Goal: Obtain resource: Obtain resource

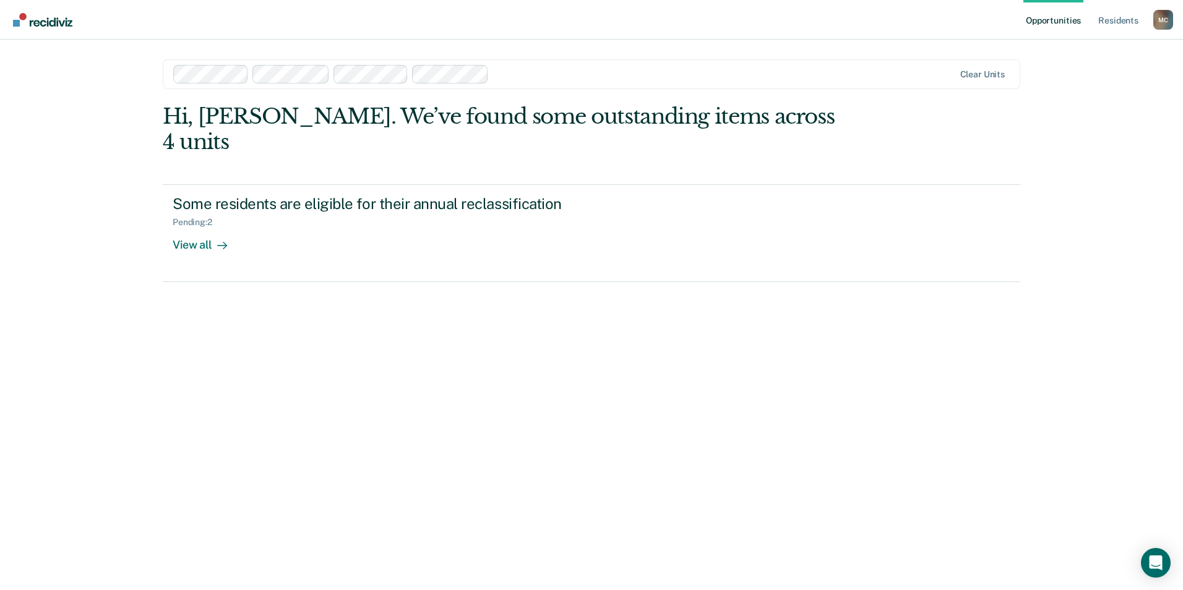
click at [813, 31] on nav "Opportunities Resident s [PERSON_NAME] M C Profile How it works Log Out" at bounding box center [591, 19] width 1163 height 39
click at [43, 22] on img "Go to Recidiviz Home" at bounding box center [42, 20] width 59 height 14
click at [1116, 22] on link "Resident s" at bounding box center [1117, 20] width 45 height 40
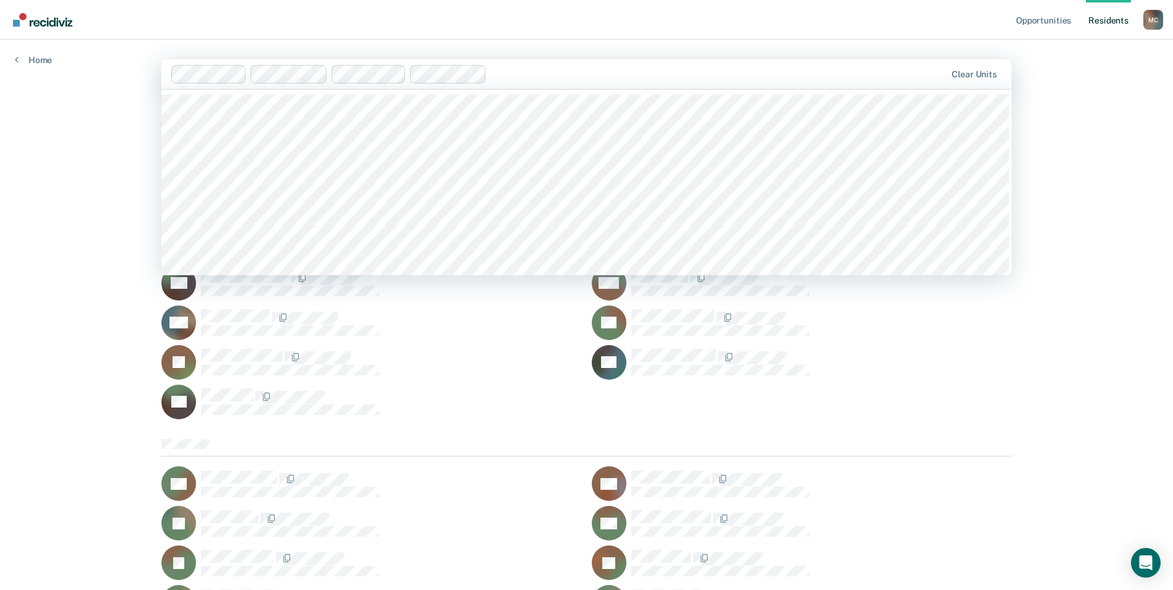
click at [538, 76] on div at bounding box center [719, 74] width 454 height 14
type input "spnd"
type input "spnd / 6"
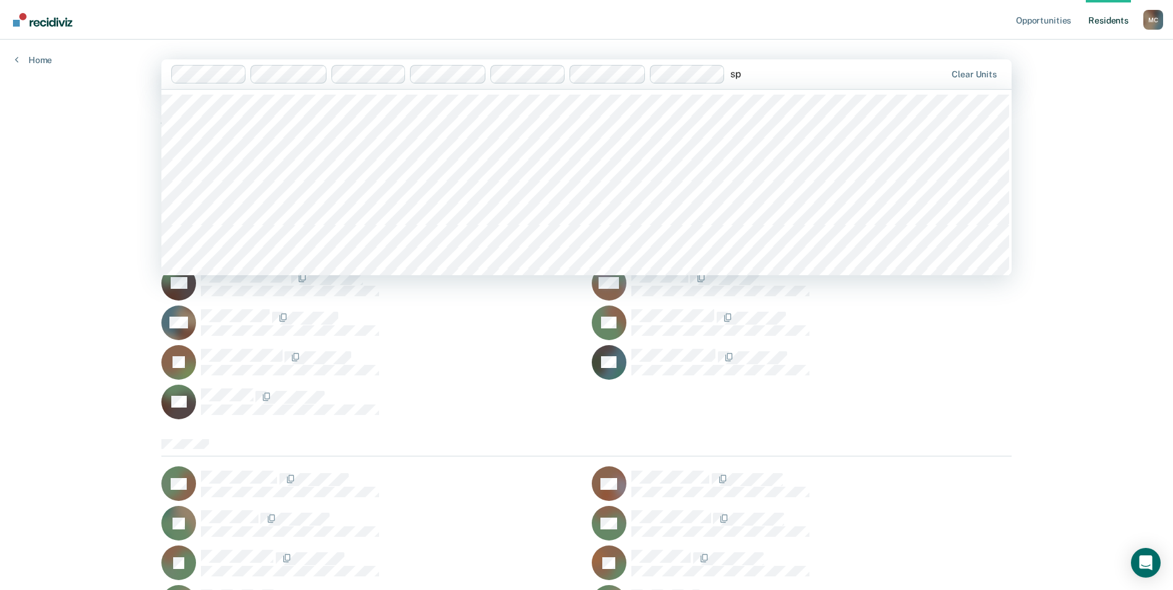
type input "s"
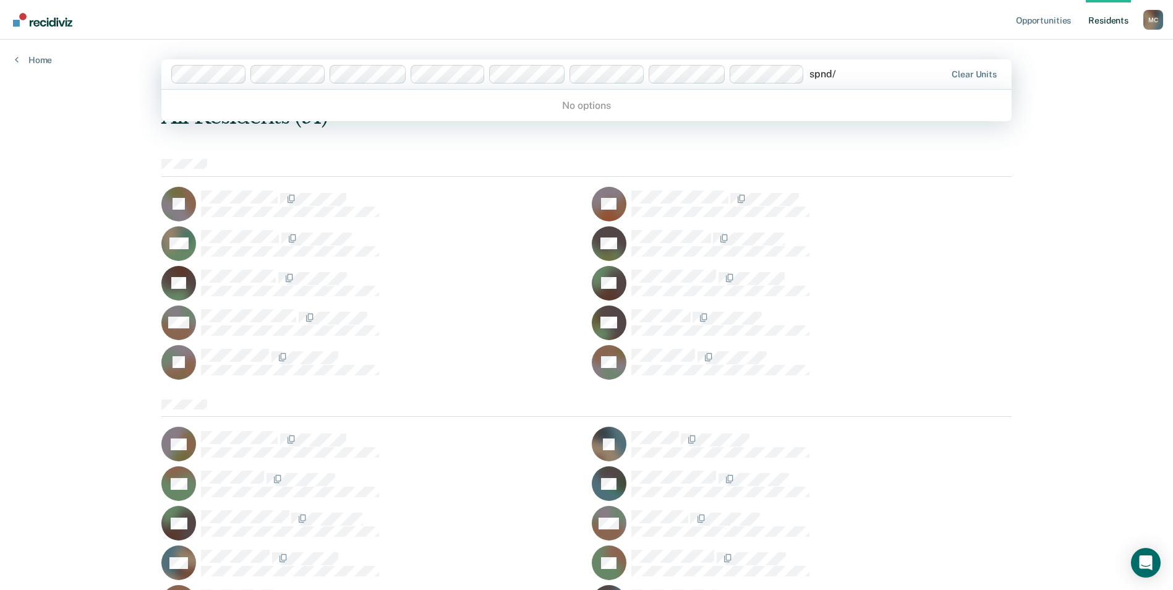
type input "spnd"
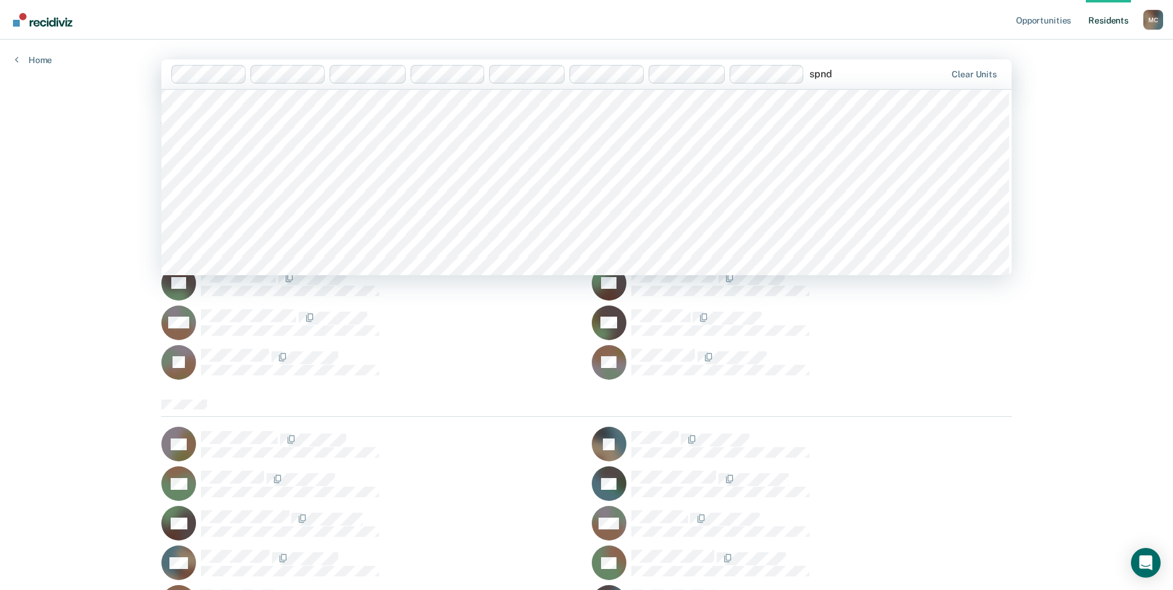
scroll to position [124, 0]
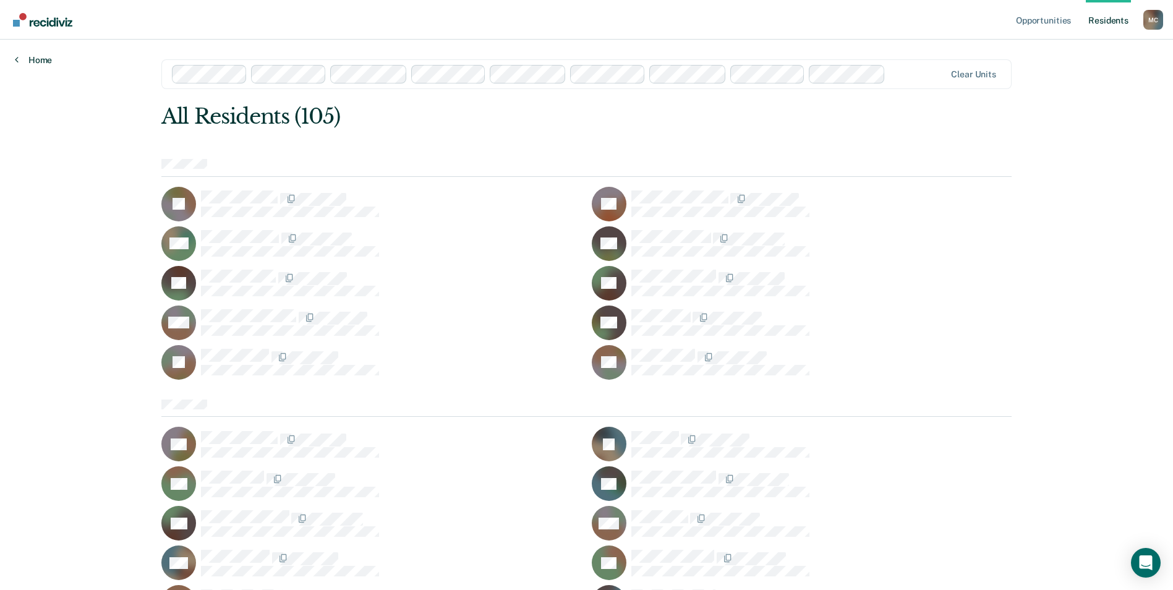
click at [36, 59] on link "Home" at bounding box center [33, 59] width 37 height 11
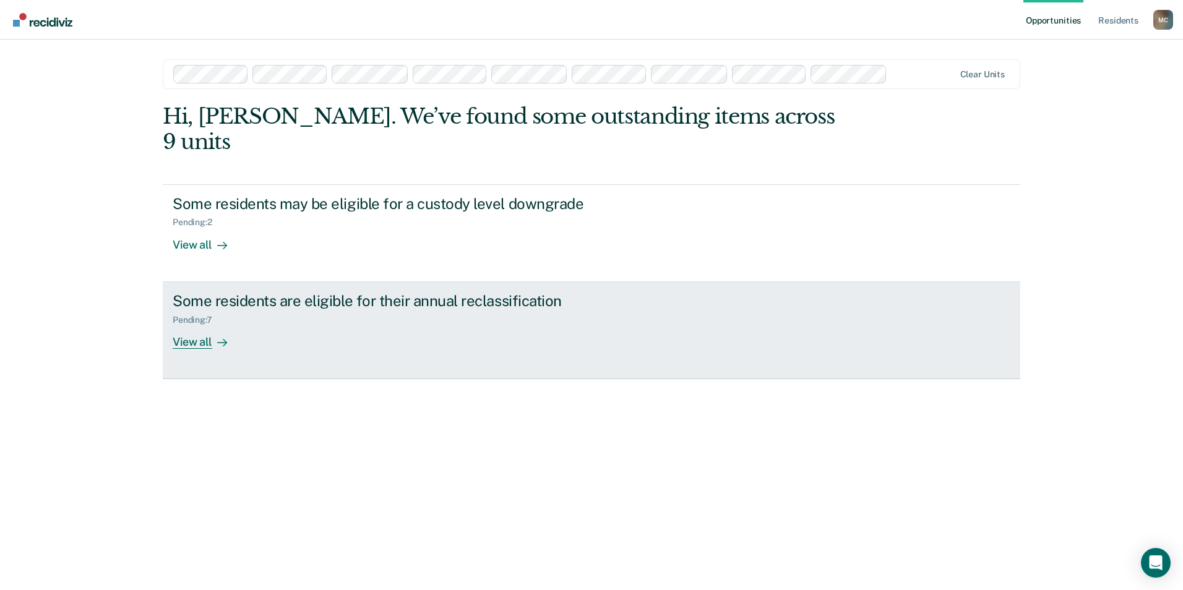
click at [191, 325] on div "View all" at bounding box center [207, 337] width 69 height 24
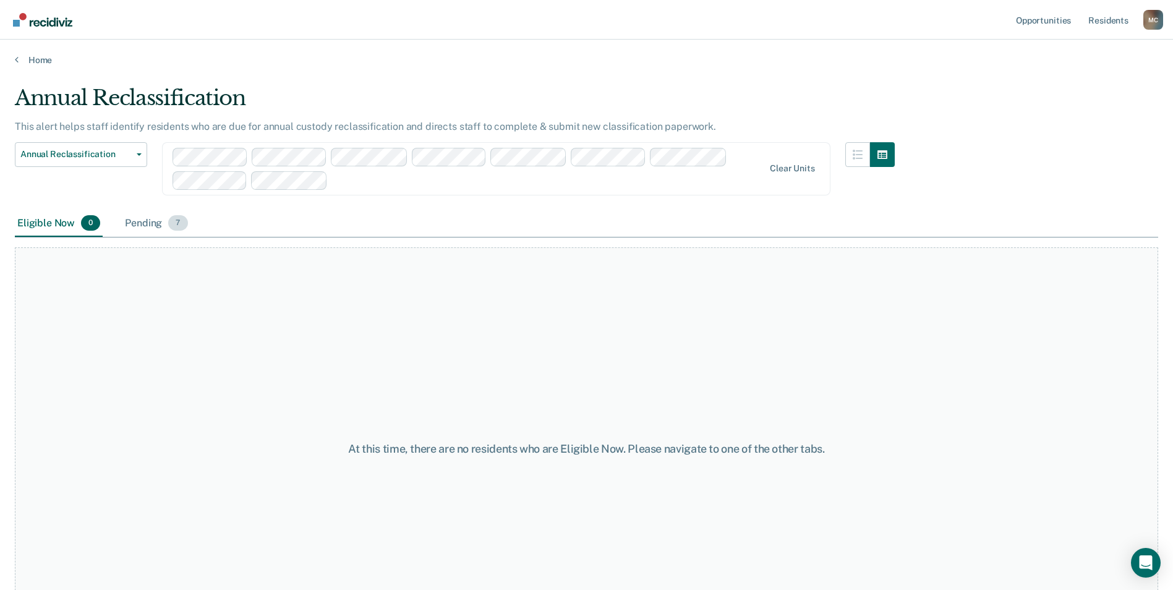
click at [144, 222] on div "Pending 7" at bounding box center [155, 223] width 67 height 27
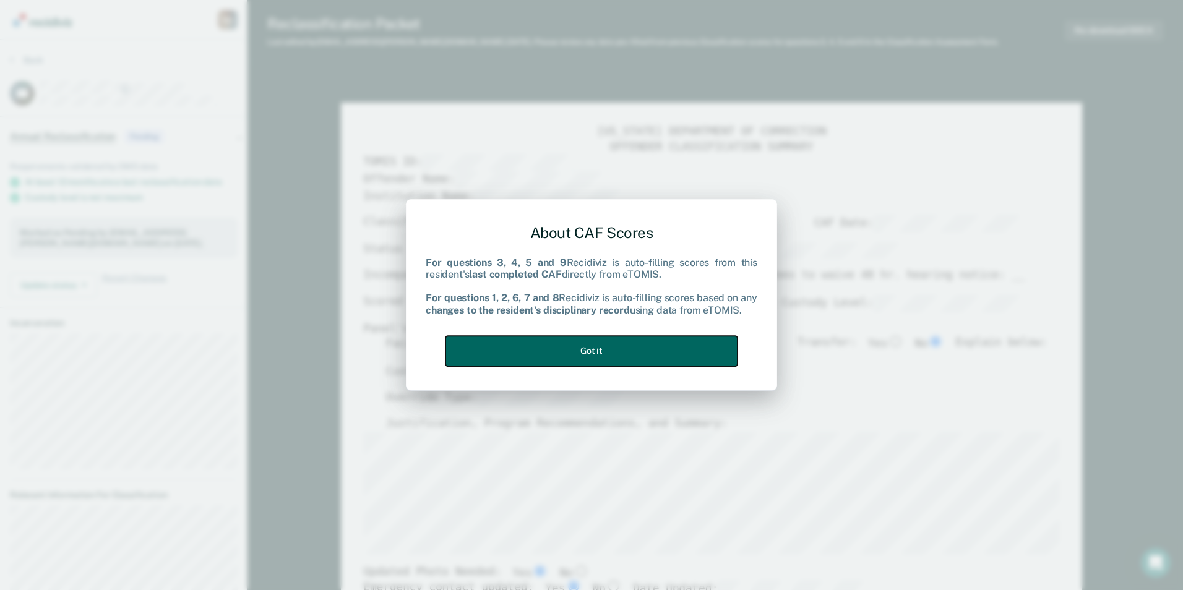
click at [639, 349] on button "Got it" at bounding box center [591, 351] width 292 height 30
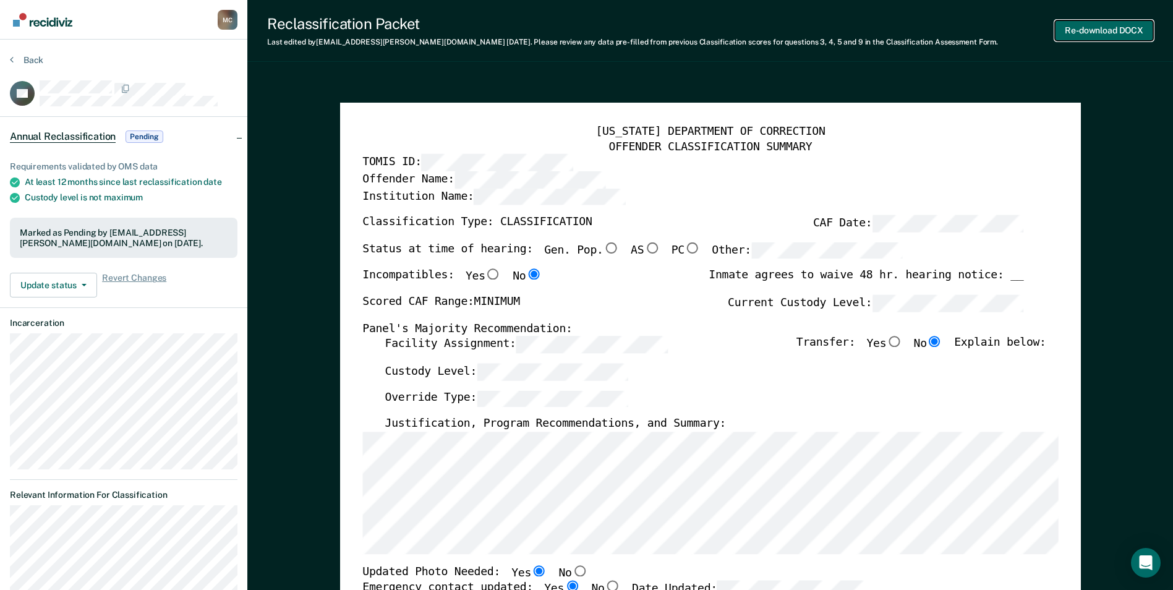
click at [1104, 32] on button "Re-download DOCX" at bounding box center [1104, 30] width 98 height 20
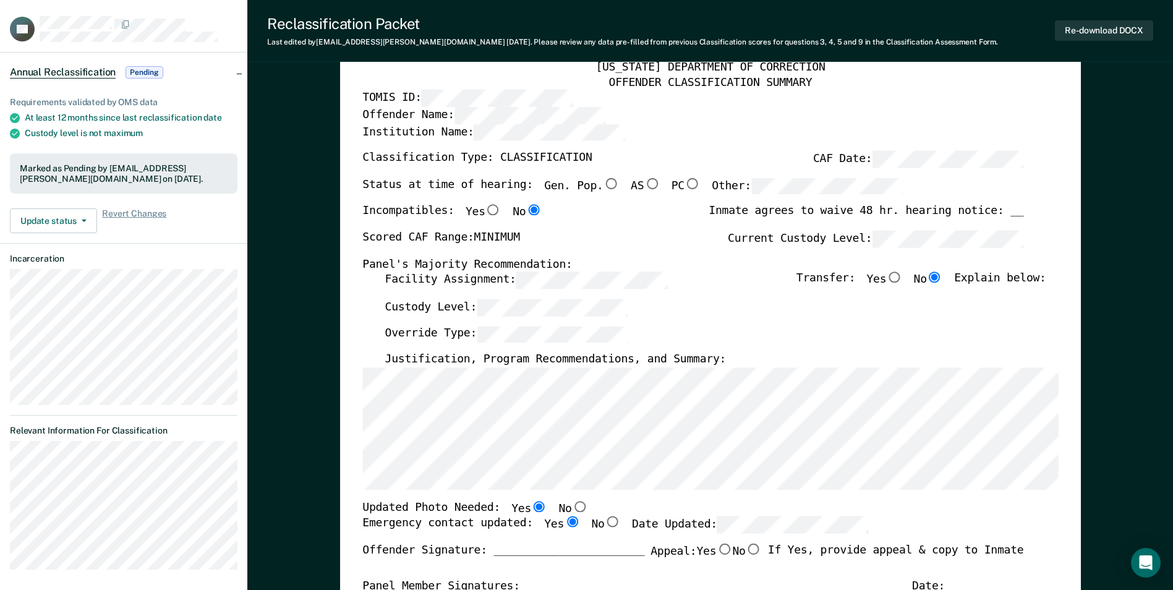
scroll to position [247, 0]
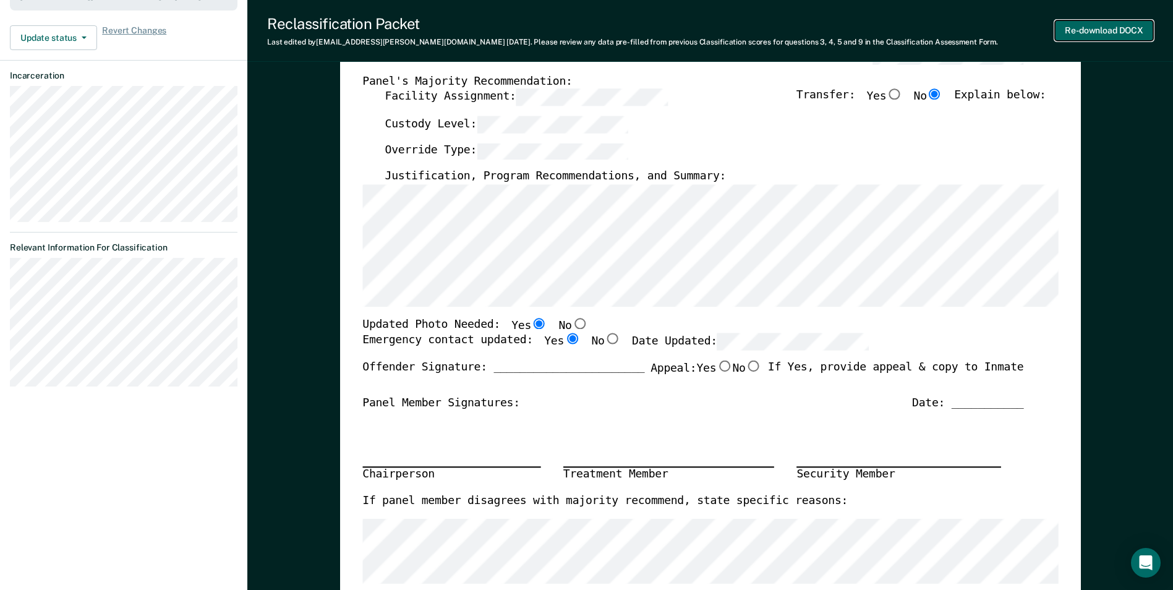
click at [1105, 34] on button "Re-download DOCX" at bounding box center [1104, 30] width 98 height 20
type textarea "x"
